Goal: Information Seeking & Learning: Understand process/instructions

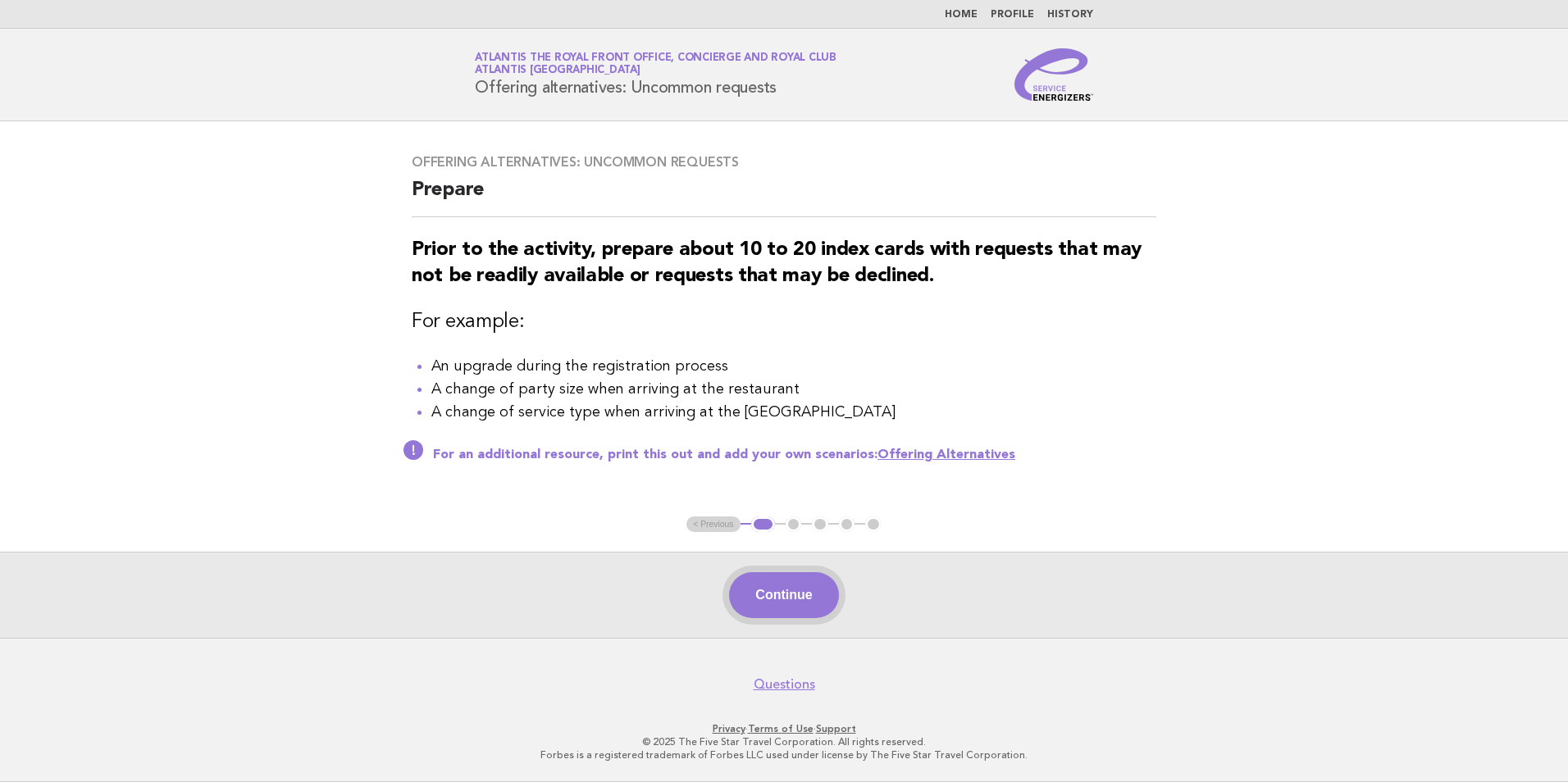
click at [788, 598] on button "Continue" at bounding box center [783, 595] width 109 height 46
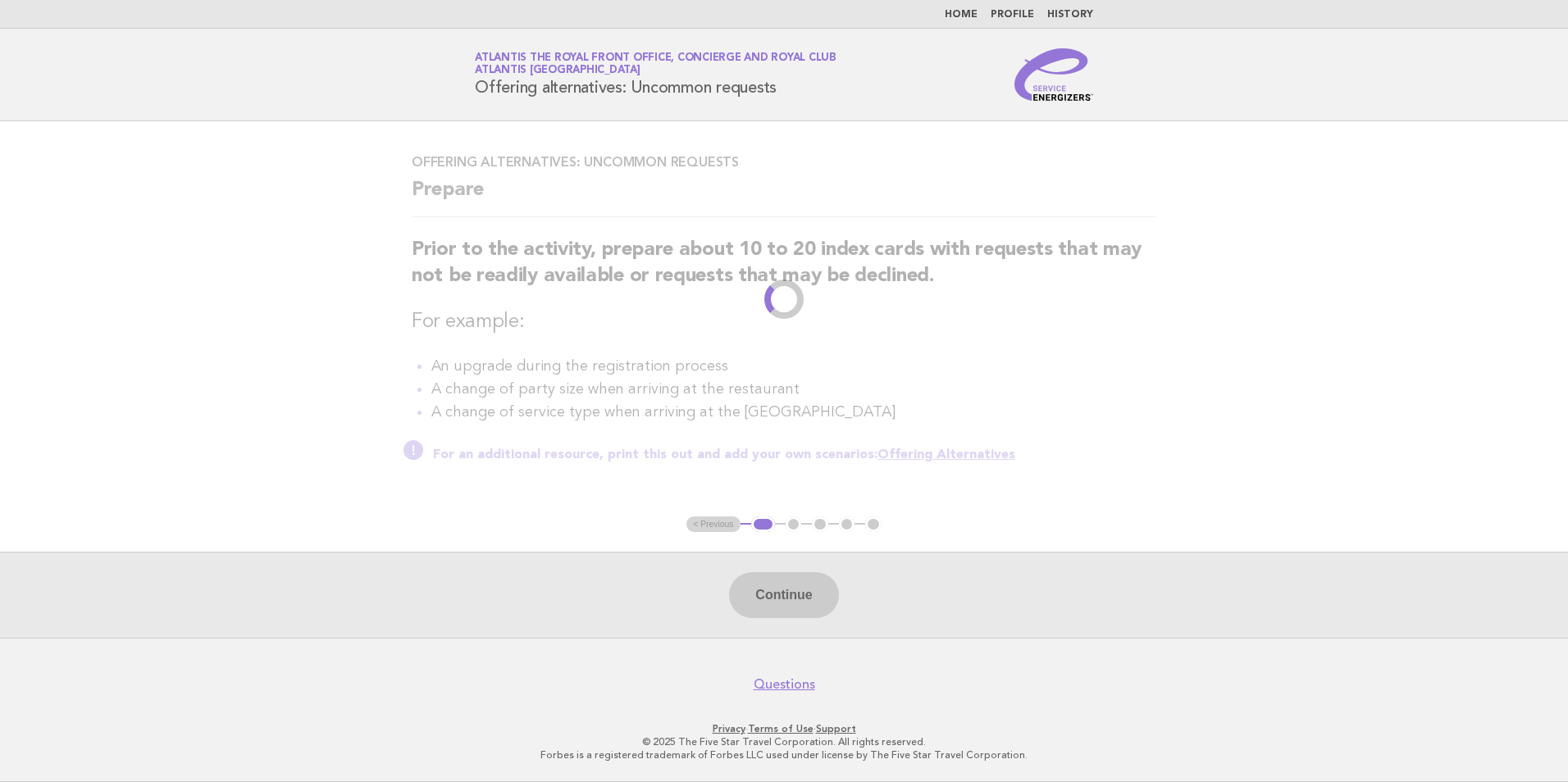
click at [763, 408] on li "A change of service type when arriving at the spa" at bounding box center [794, 412] width 725 height 23
click at [781, 412] on li "A change of service type when arriving at the spa" at bounding box center [794, 412] width 725 height 23
click at [402, 269] on div "Offering alternatives: Uncommon requests Prepare Prior to the activity, prepare…" at bounding box center [783, 318] width 784 height 368
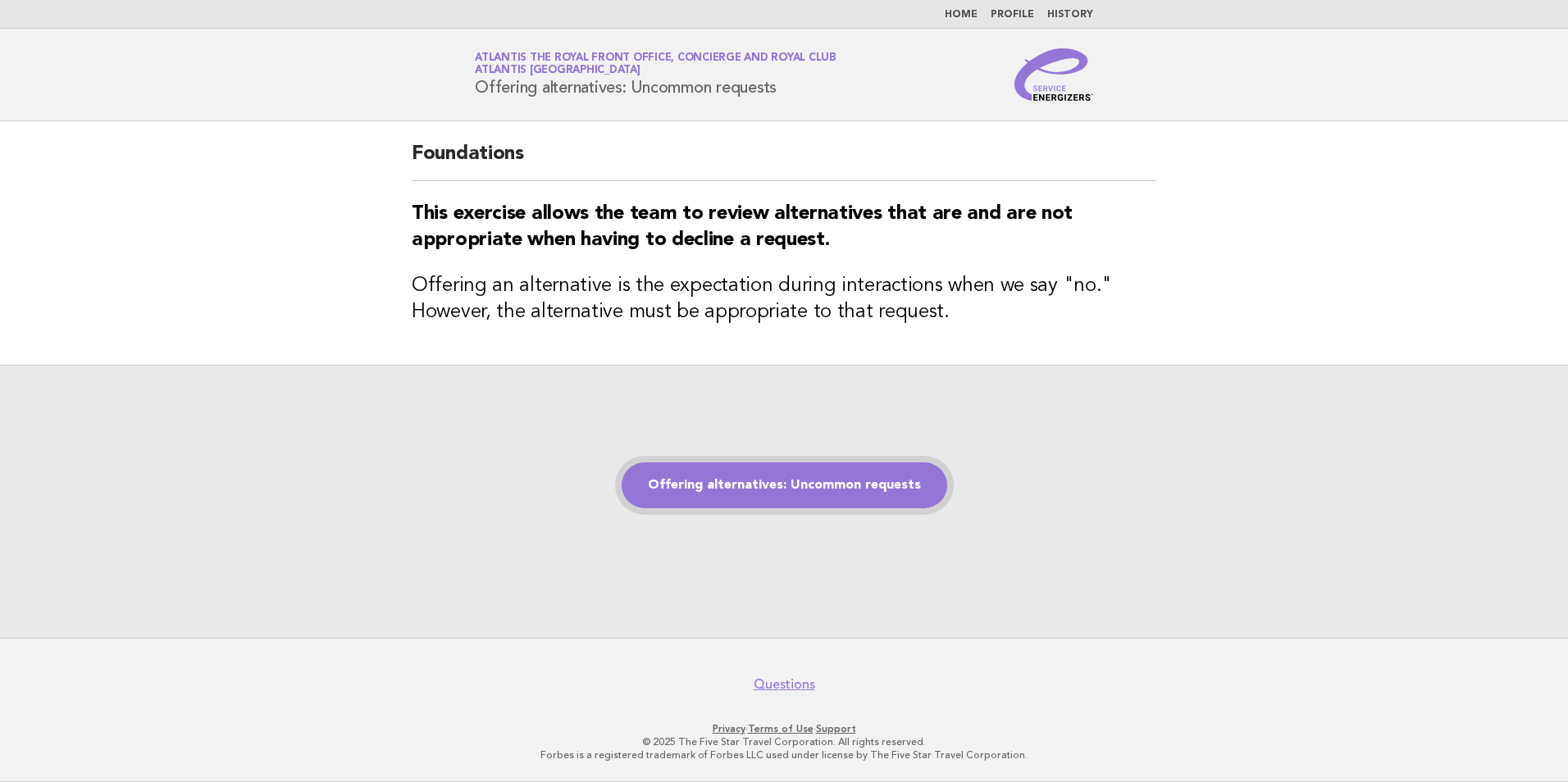
click at [714, 496] on link "Offering alternatives: Uncommon requests" at bounding box center [784, 485] width 325 height 46
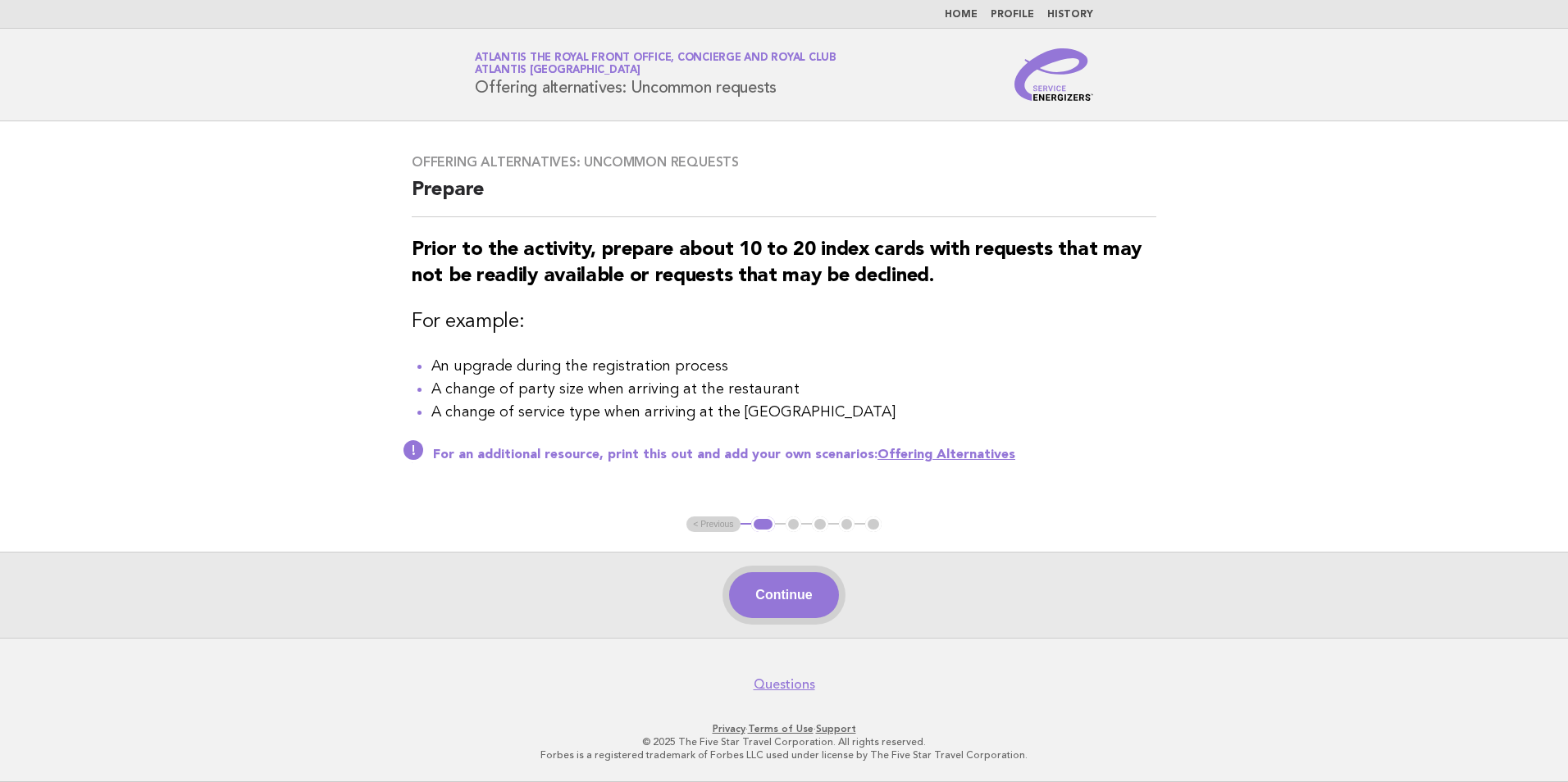
click at [776, 579] on button "Continue" at bounding box center [783, 595] width 109 height 46
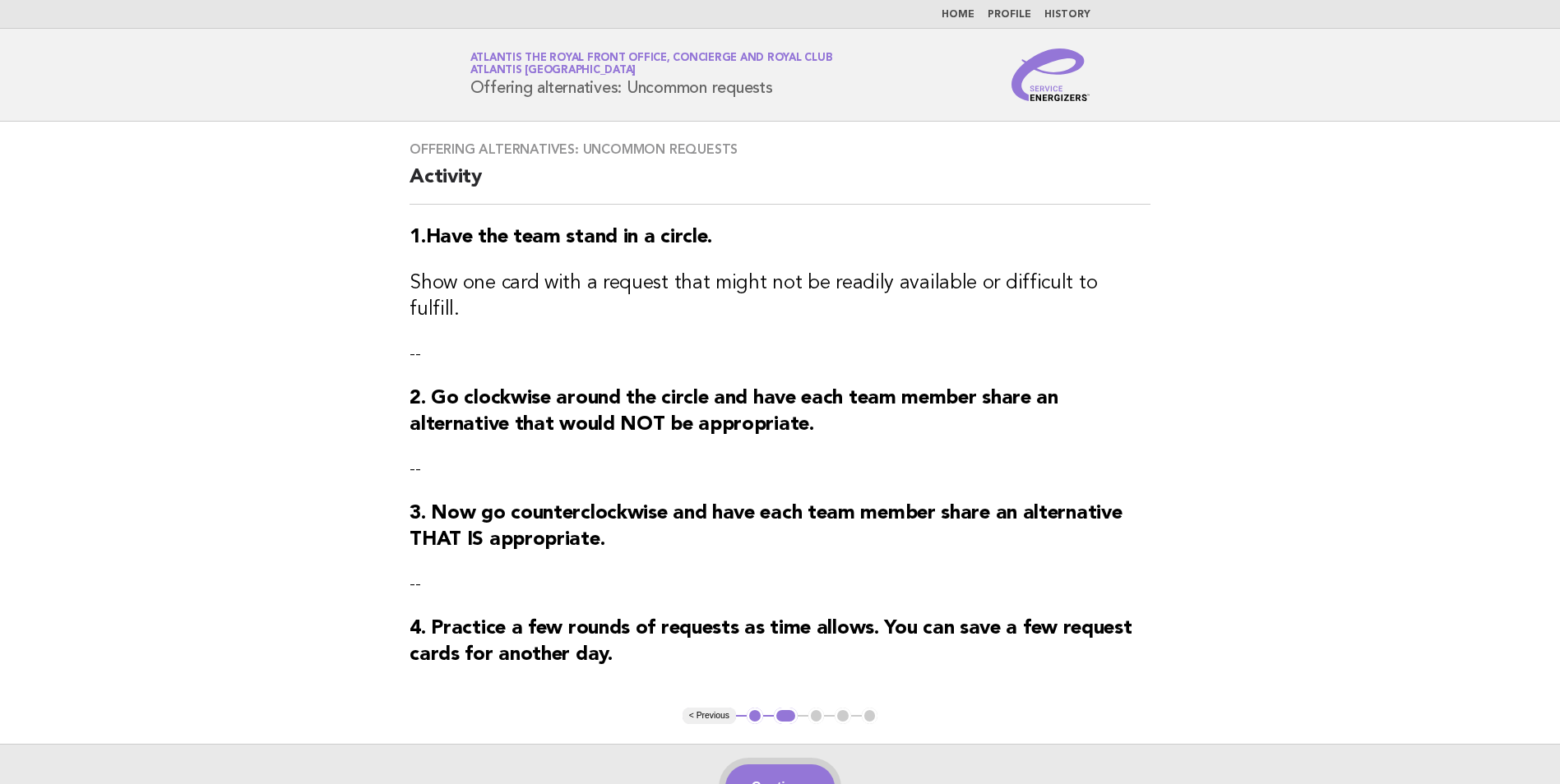
click at [785, 767] on button "Continue" at bounding box center [779, 787] width 109 height 46
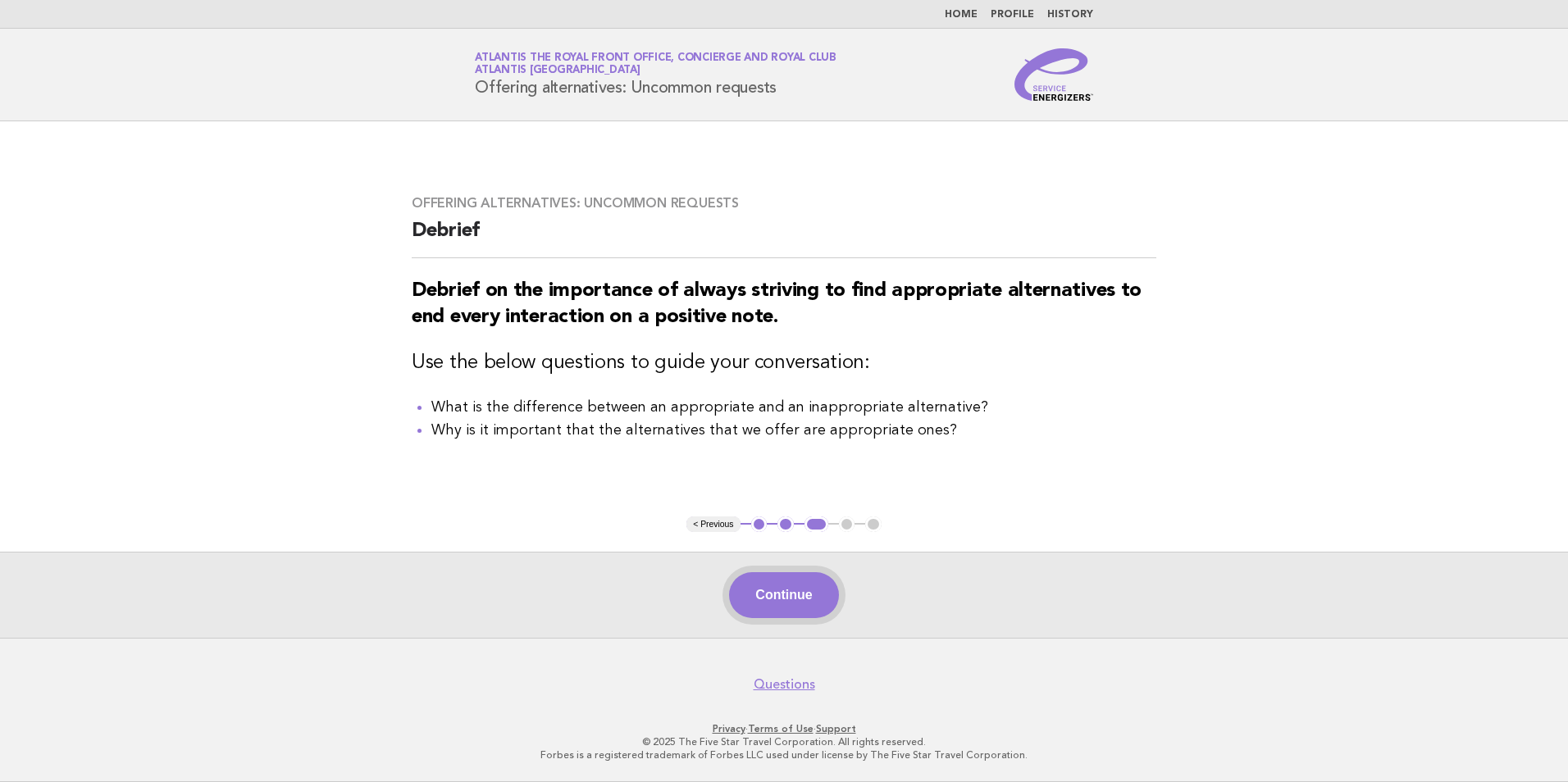
click at [803, 593] on button "Continue" at bounding box center [783, 595] width 109 height 46
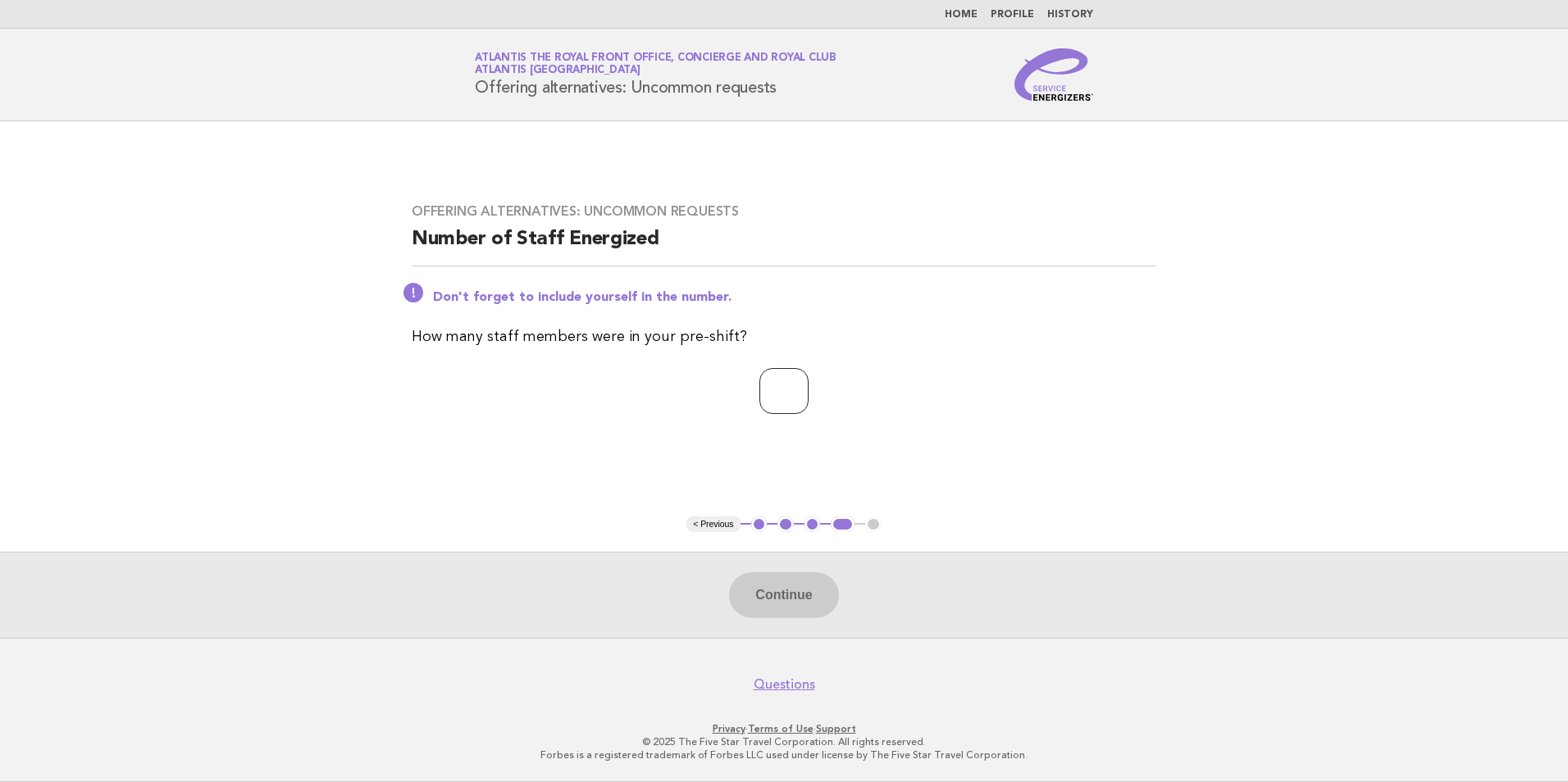
click at [785, 388] on input "number" at bounding box center [784, 391] width 50 height 46
type input "*"
click at [822, 601] on button "Continue" at bounding box center [783, 595] width 109 height 46
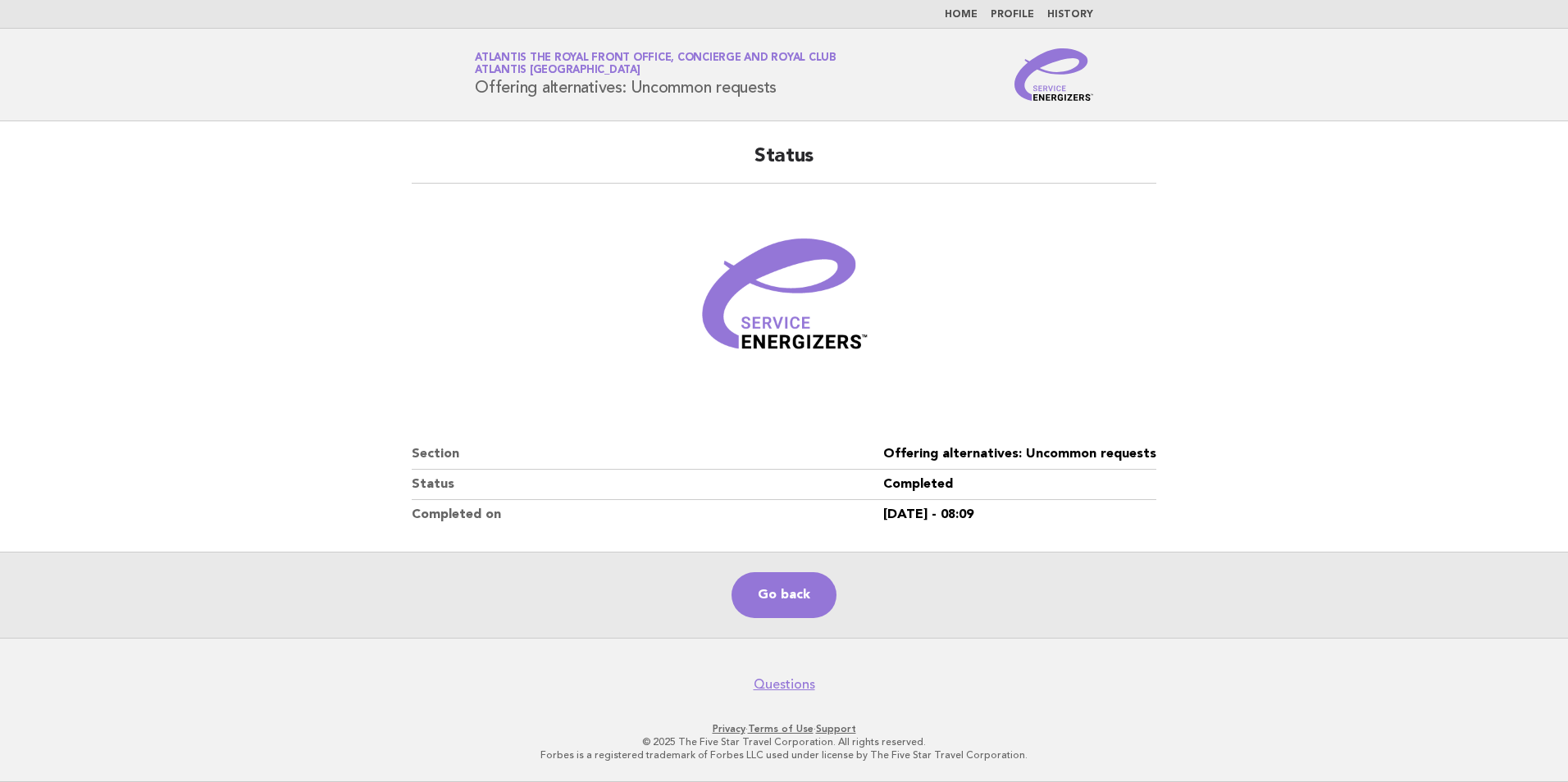
click at [781, 619] on div "Go back" at bounding box center [784, 594] width 1568 height 86
